Goal: Transaction & Acquisition: Purchase product/service

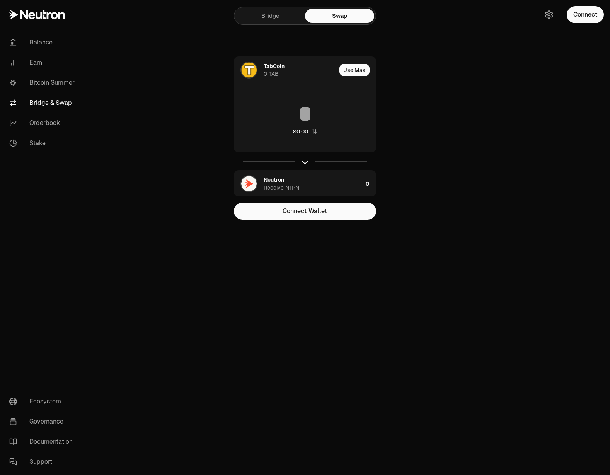
click at [483, 341] on div "Balance Earn Bitcoin Summer Bridge & Swap Orderbook Stake Ecosystem Governance …" at bounding box center [349, 237] width 524 height 475
drag, startPoint x: 489, startPoint y: 319, endPoint x: 497, endPoint y: 275, distance: 44.9
click at [488, 317] on div "Balance Earn Bitcoin Summer Bridge & Swap Orderbook Stake Ecosystem Governance …" at bounding box center [349, 237] width 524 height 475
click at [581, 20] on button "Connect" at bounding box center [585, 14] width 37 height 17
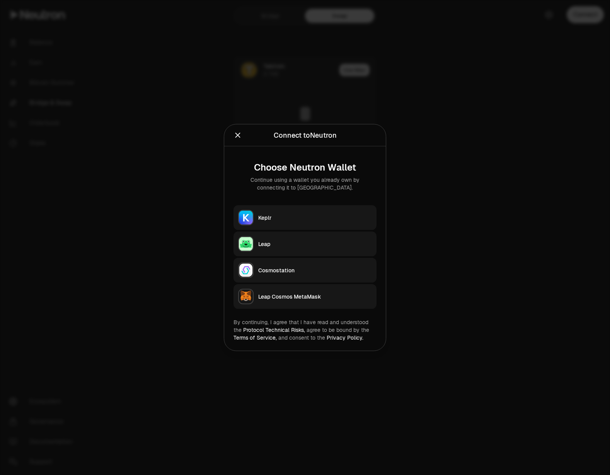
click at [316, 210] on button "Keplr" at bounding box center [305, 217] width 143 height 25
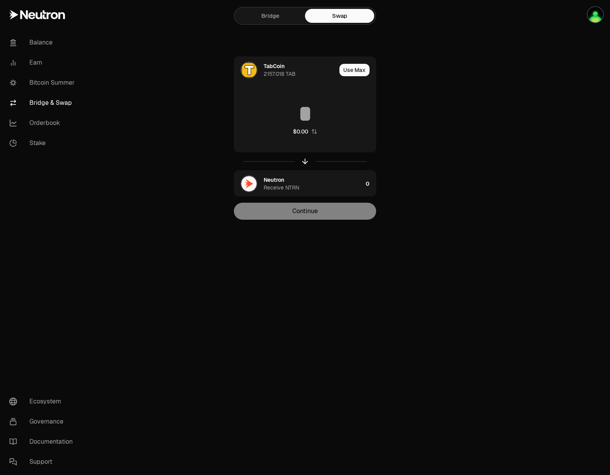
click at [487, 164] on main "Bridge Swap TabCoin 2157.018 TAB Use Max $0.00 Neutron Receive NTRN 0 Continue" at bounding box center [349, 125] width 524 height 251
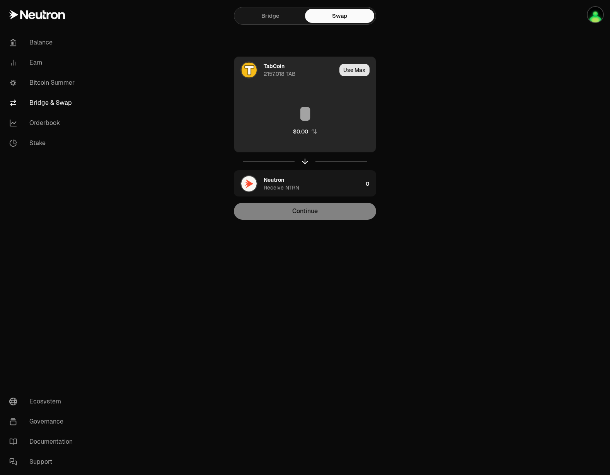
click at [363, 70] on button "Use Max" at bounding box center [355, 70] width 30 height 12
type input "**********"
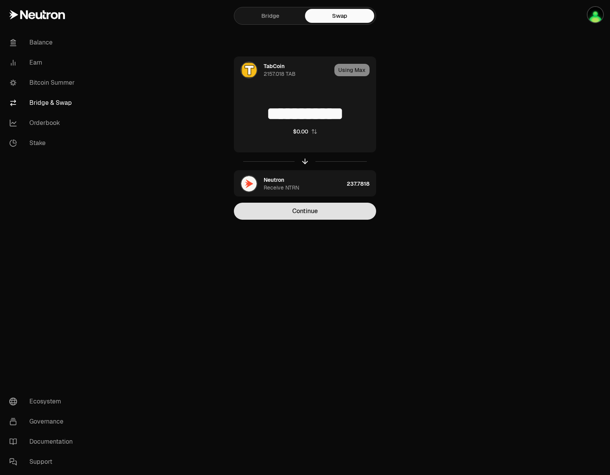
click at [328, 213] on button "Continue" at bounding box center [305, 211] width 142 height 17
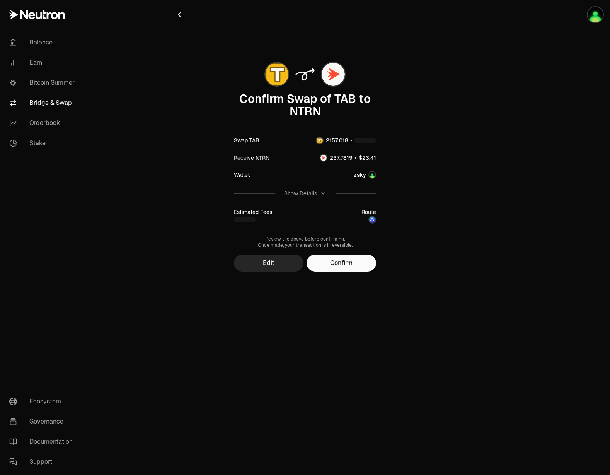
click at [363, 261] on button "Confirm" at bounding box center [342, 262] width 70 height 17
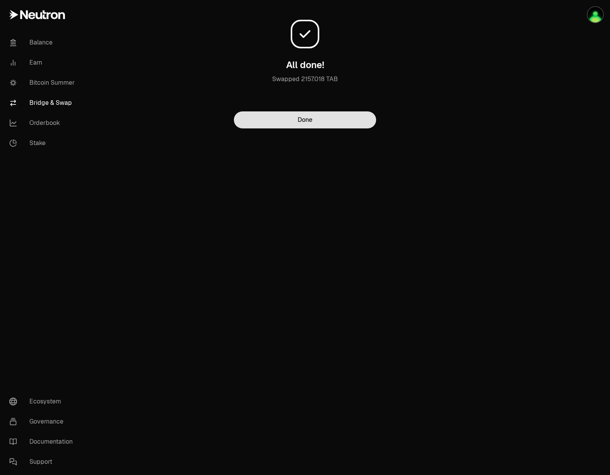
click at [331, 122] on button "Done" at bounding box center [305, 119] width 142 height 17
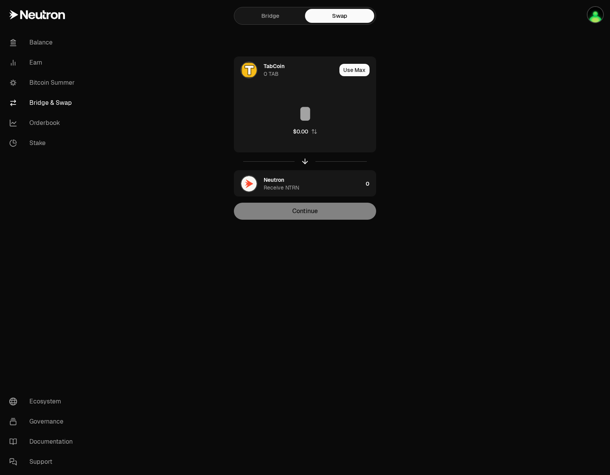
click at [155, 175] on main "Bridge Swap TabCoin 0 TAB Use Max $0.00 Neutron Receive NTRN 0 Continue" at bounding box center [349, 125] width 524 height 251
